Goal: Task Accomplishment & Management: Manage account settings

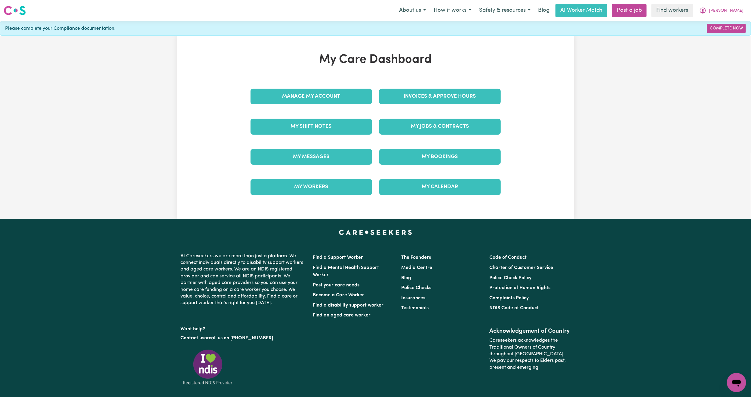
click at [732, 12] on span "[PERSON_NAME]" at bounding box center [726, 11] width 35 height 7
click at [720, 34] on link "Logout" at bounding box center [724, 34] width 48 height 11
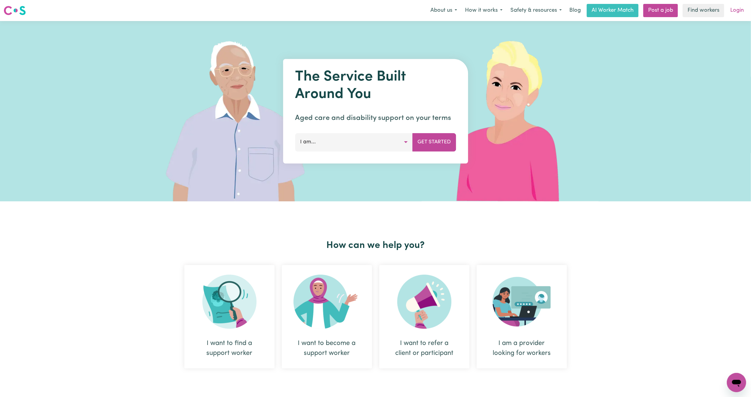
click at [737, 12] on link "Login" at bounding box center [737, 10] width 21 height 13
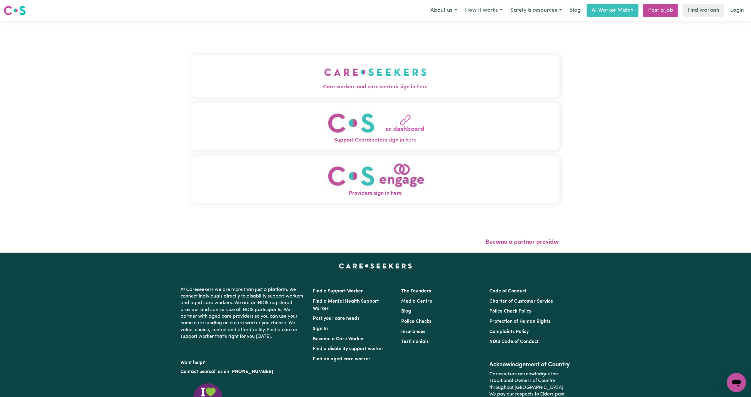
click at [275, 71] on button "Care workers and care seekers sign in here" at bounding box center [375, 76] width 369 height 42
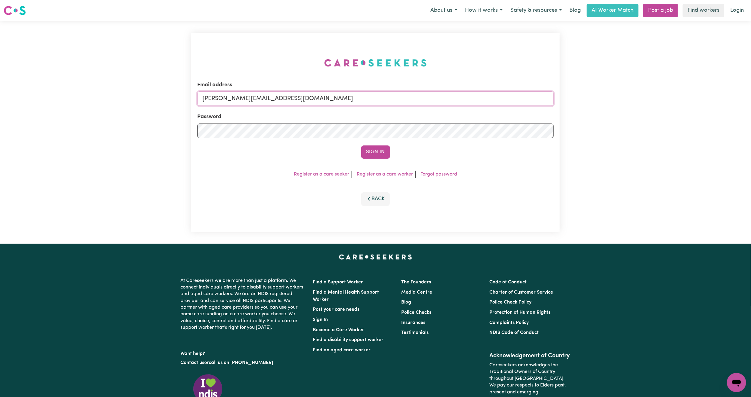
click at [301, 97] on input "[PERSON_NAME][EMAIL_ADDRESS][DOMAIN_NAME]" at bounding box center [375, 98] width 357 height 14
drag, startPoint x: 234, startPoint y: 97, endPoint x: 416, endPoint y: 109, distance: 182.5
click at [416, 109] on form "Email address [EMAIL_ADDRESS][PERSON_NAME][DOMAIN_NAME] Password Sign In" at bounding box center [375, 120] width 357 height 78
type input "superuser~[EMAIL_ADDRESS][DOMAIN_NAME]"
click at [361, 146] on button "Sign In" at bounding box center [375, 152] width 29 height 13
